Goal: Navigation & Orientation: Find specific page/section

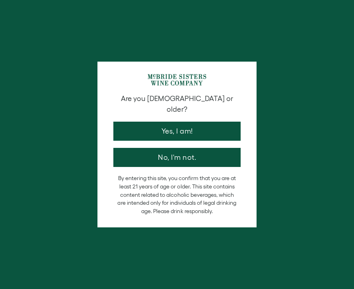
click at [190, 122] on button "Yes, I am!" at bounding box center [176, 131] width 127 height 19
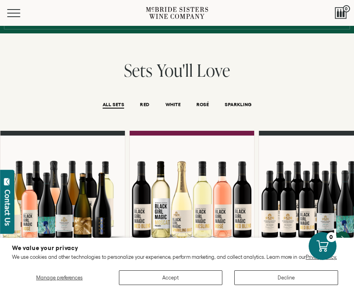
scroll to position [472, 0]
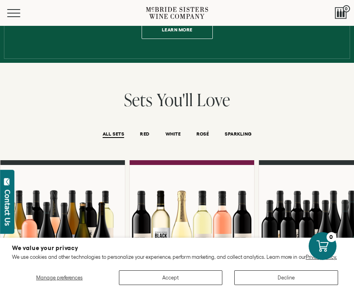
click at [17, 10] on button "Menu" at bounding box center [21, 13] width 29 height 8
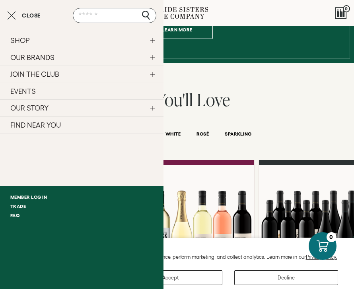
click at [29, 41] on link "SHOP" at bounding box center [81, 40] width 163 height 17
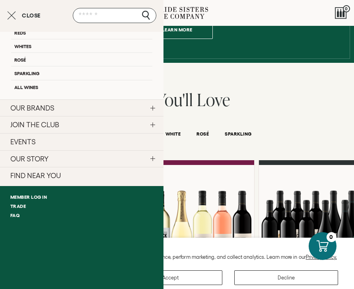
scroll to position [36, 0]
click at [44, 174] on link "FIND NEAR YOU" at bounding box center [81, 175] width 163 height 17
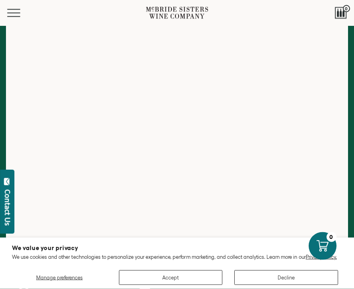
scroll to position [156, 0]
click at [14, 17] on div "Menu" at bounding box center [76, 13] width 139 height 26
click at [13, 12] on button "Menu" at bounding box center [21, 13] width 29 height 8
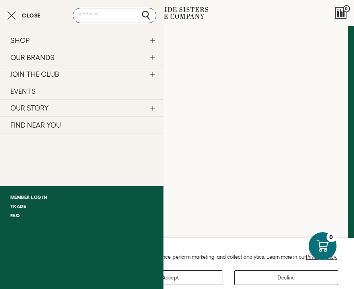
click at [32, 42] on link "SHOP" at bounding box center [81, 40] width 163 height 17
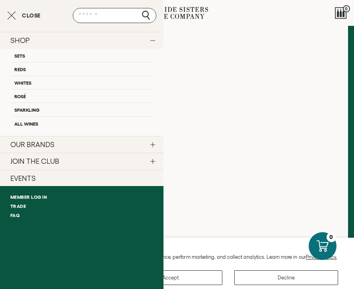
click at [37, 145] on link "OUR BRANDS" at bounding box center [81, 144] width 163 height 17
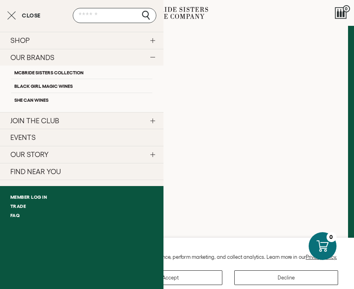
click at [35, 101] on link "SHE CAN Wines" at bounding box center [81, 100] width 141 height 14
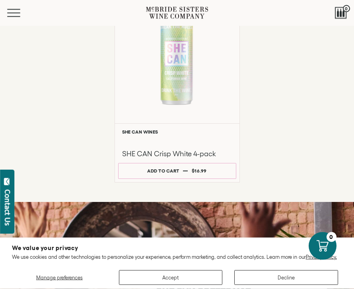
scroll to position [539, 0]
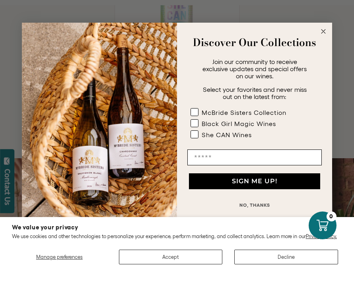
click at [326, 48] on circle "Close dialog" at bounding box center [323, 52] width 9 height 9
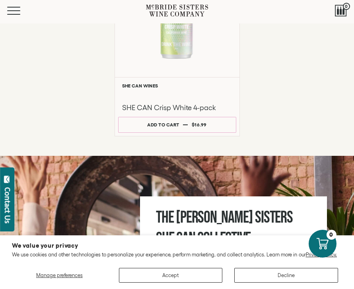
scroll to position [559, 0]
